Goal: Information Seeking & Learning: Check status

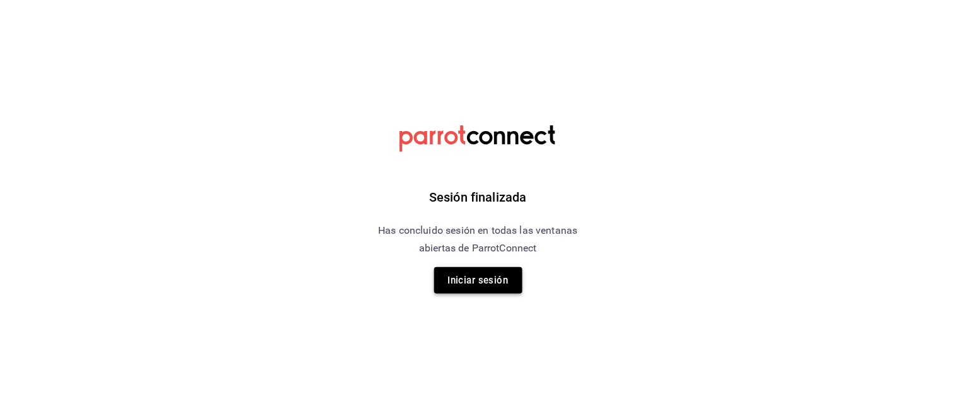
click at [482, 278] on button "Iniciar sesión" at bounding box center [478, 280] width 88 height 26
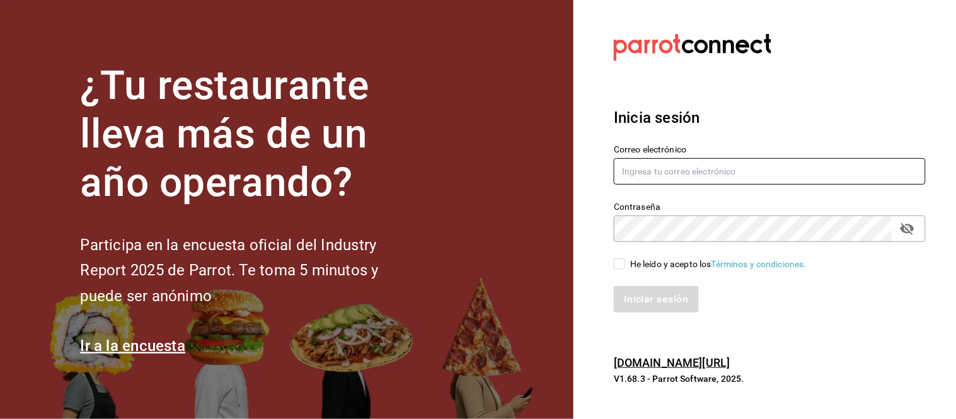
type input "mochomos.arcos@grupocosteno.com"
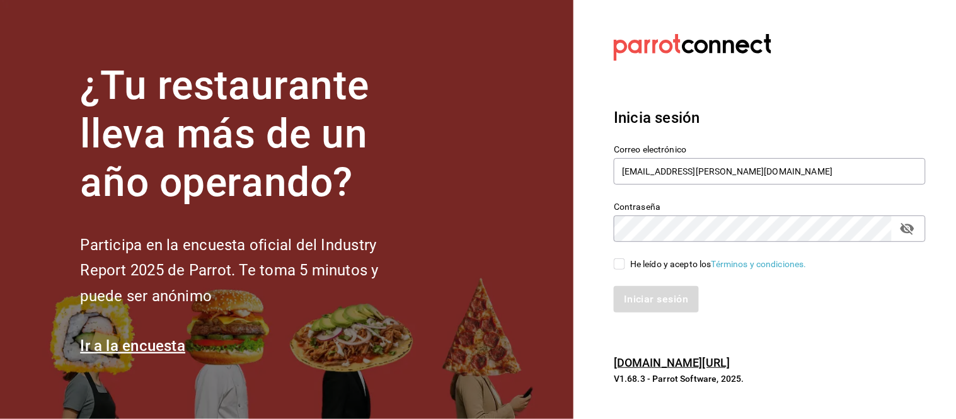
click at [617, 261] on input "He leído y acepto los Términos y condiciones." at bounding box center [619, 263] width 11 height 11
checkbox input "true"
click at [665, 301] on button "Iniciar sesión" at bounding box center [657, 299] width 86 height 26
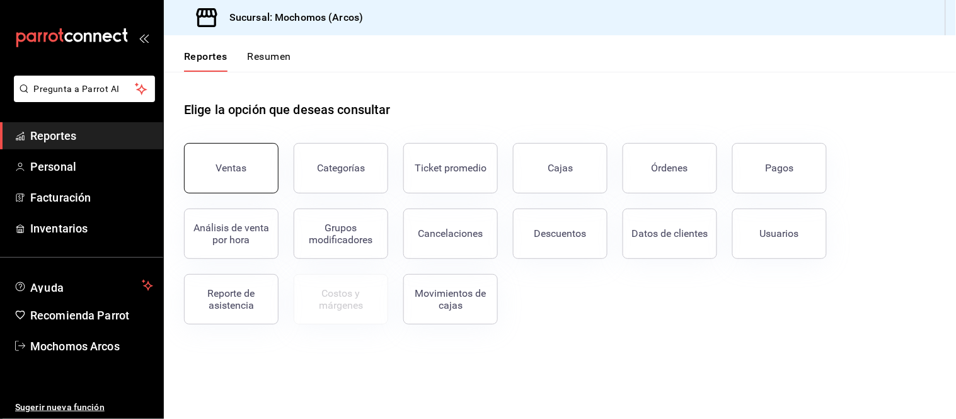
click at [241, 164] on div "Ventas" at bounding box center [231, 168] width 31 height 12
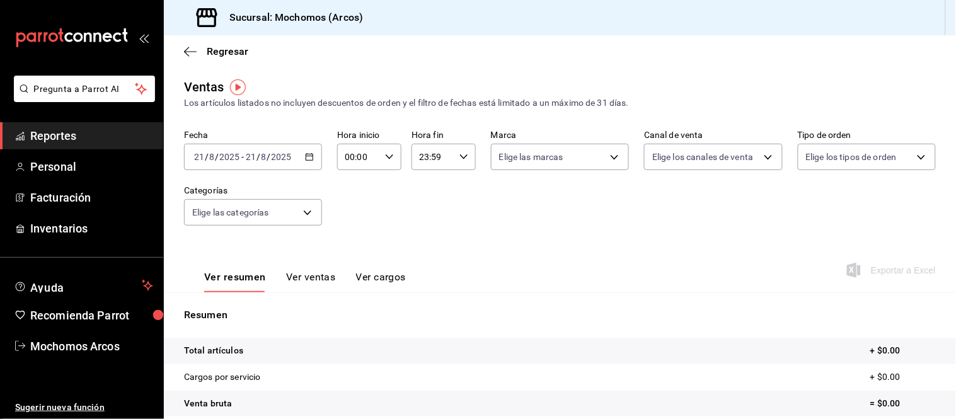
click at [307, 154] on icon "button" at bounding box center [309, 156] width 9 height 9
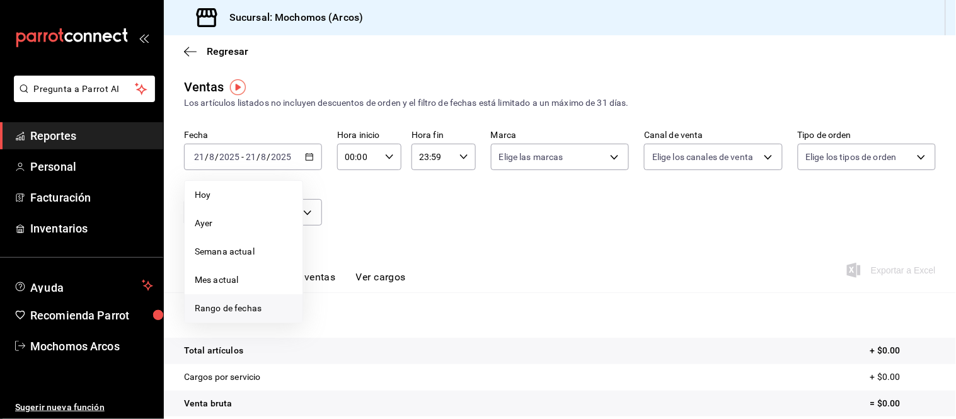
click at [234, 311] on span "Rango de fechas" at bounding box center [244, 308] width 98 height 13
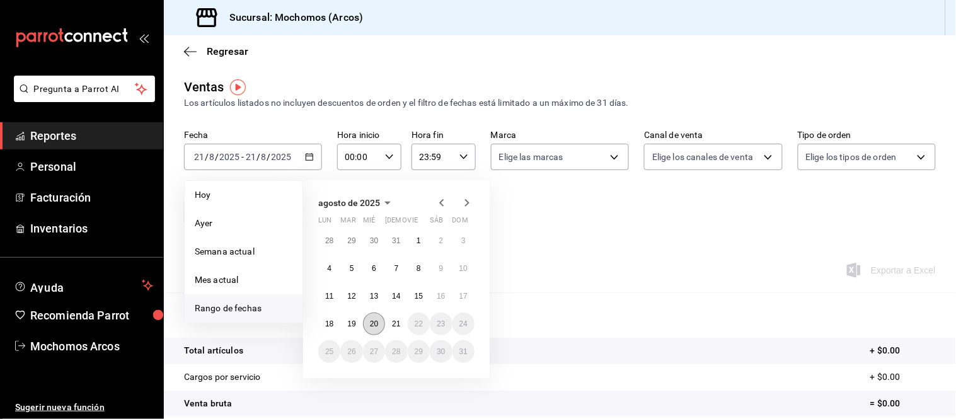
click at [374, 324] on abbr "20" at bounding box center [374, 323] width 8 height 9
click at [395, 323] on abbr "21" at bounding box center [396, 323] width 8 height 9
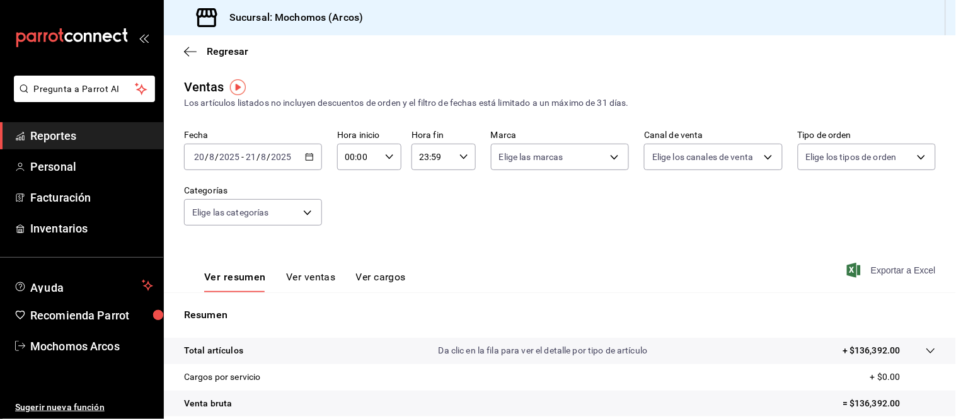
click at [849, 268] on icon "button" at bounding box center [854, 270] width 14 height 15
click at [187, 48] on icon "button" at bounding box center [186, 51] width 5 height 9
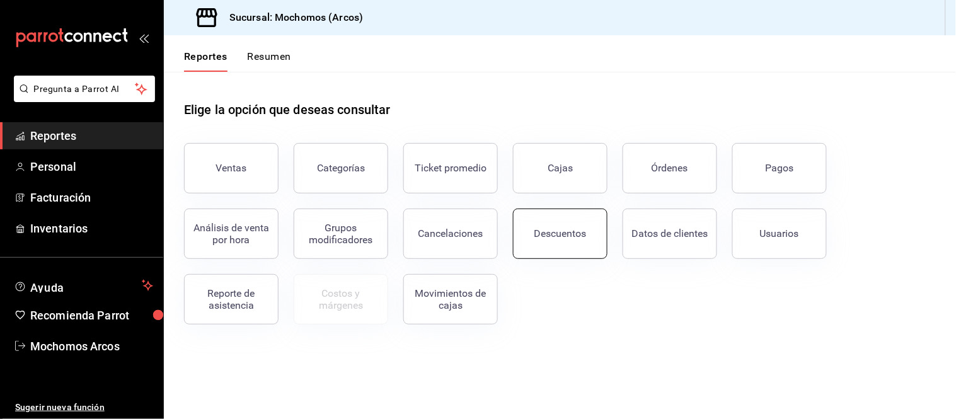
click at [561, 225] on button "Descuentos" at bounding box center [560, 234] width 95 height 50
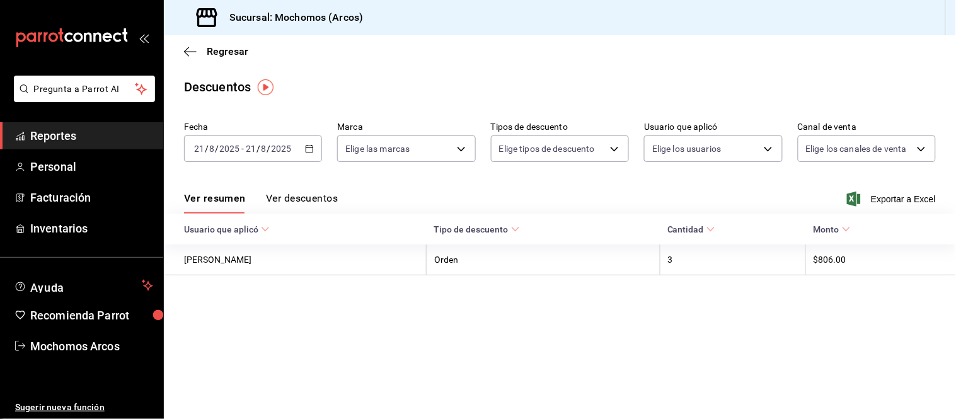
click at [309, 146] on \(Stroke\) "button" at bounding box center [310, 149] width 8 height 7
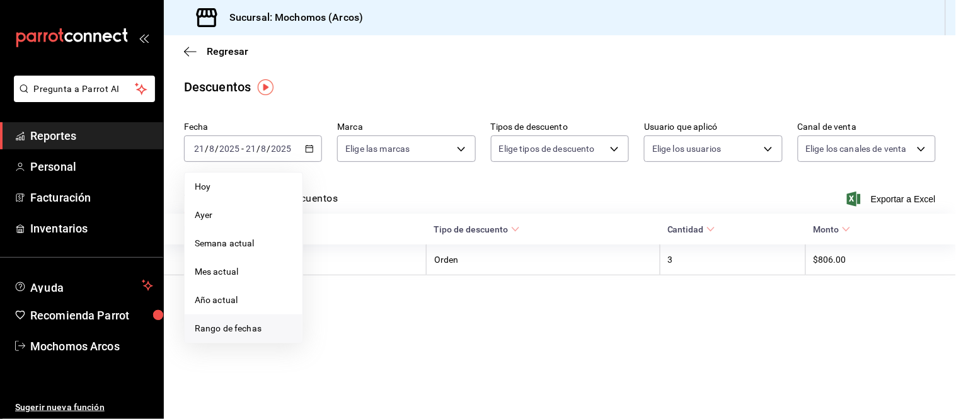
click at [238, 328] on span "Rango de fechas" at bounding box center [244, 328] width 98 height 13
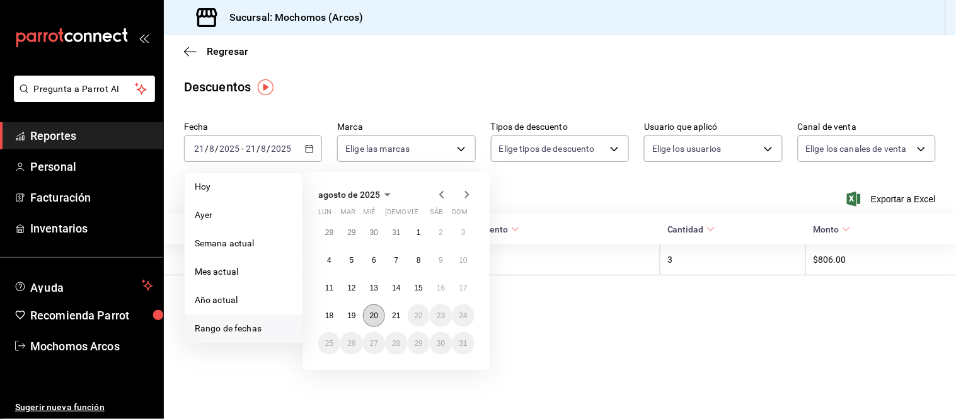
click at [379, 317] on button "20" at bounding box center [374, 315] width 22 height 23
click at [398, 316] on abbr "21" at bounding box center [396, 315] width 8 height 9
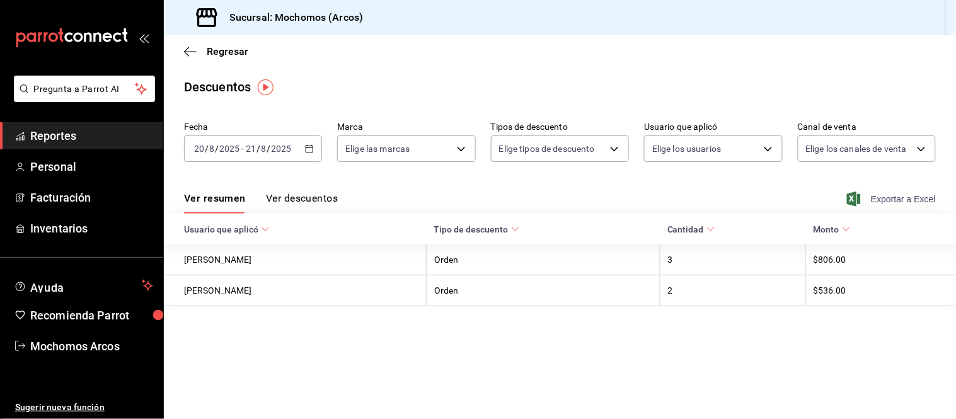
click at [854, 198] on icon "button" at bounding box center [854, 199] width 14 height 15
